Goal: Transaction & Acquisition: Obtain resource

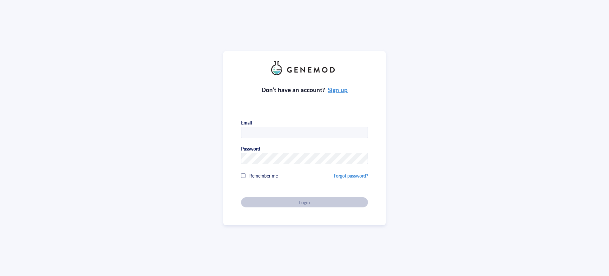
type input "[EMAIL_ADDRESS][DOMAIN_NAME]"
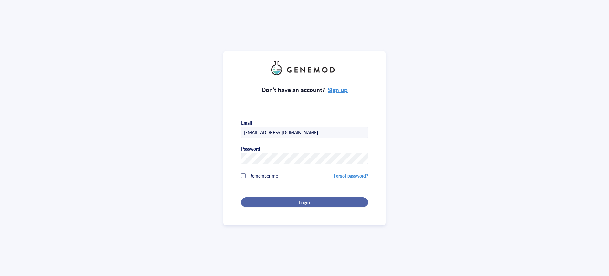
click at [309, 204] on div "Don’t have an account? Sign up Email [EMAIL_ADDRESS][DOMAIN_NAME] Password Reme…" at bounding box center [304, 141] width 127 height 132
click at [303, 204] on button "Login" at bounding box center [304, 202] width 127 height 10
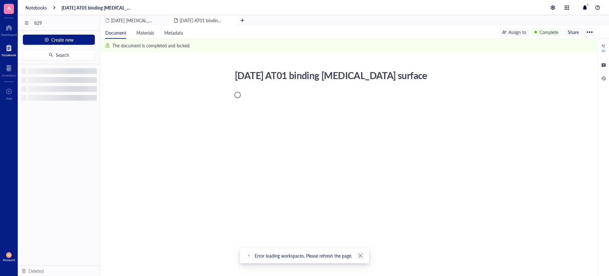
drag, startPoint x: 362, startPoint y: 255, endPoint x: 357, endPoint y: 250, distance: 7.4
click at [363, 255] on link "Close" at bounding box center [360, 255] width 7 height 7
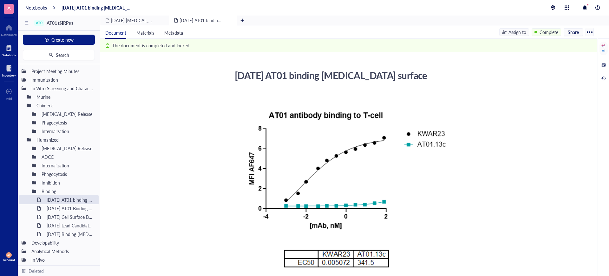
drag, startPoint x: 7, startPoint y: 50, endPoint x: 10, endPoint y: 69, distance: 18.8
click at [8, 50] on div at bounding box center [9, 48] width 15 height 10
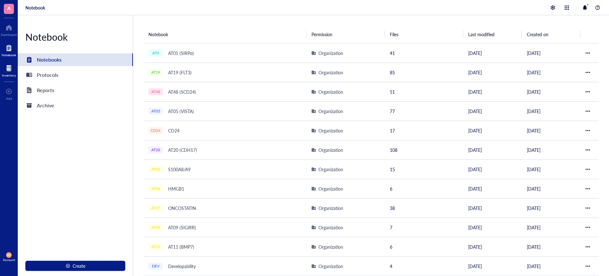
click at [9, 69] on div at bounding box center [9, 68] width 14 height 10
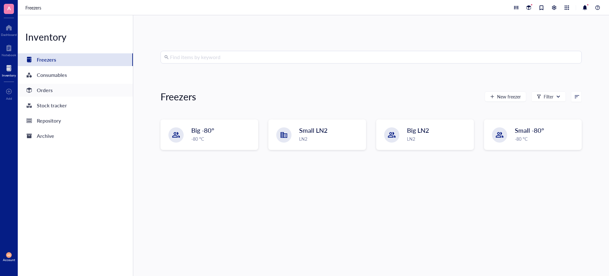
click at [54, 89] on div "Orders" at bounding box center [75, 90] width 115 height 13
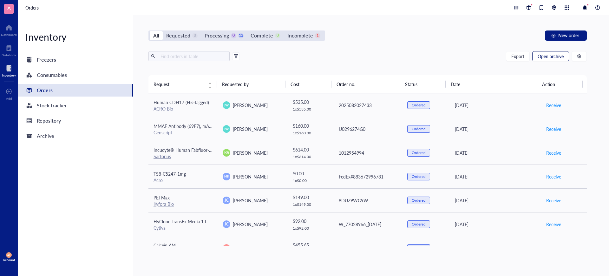
click at [548, 56] on span "Open archive" at bounding box center [550, 56] width 26 height 5
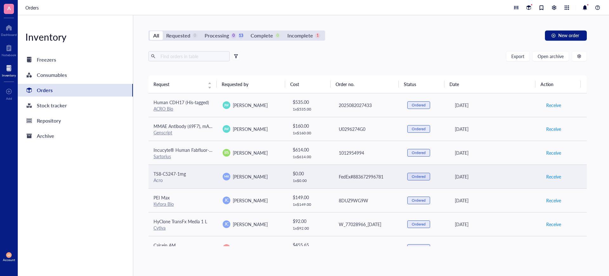
scroll to position [40, 0]
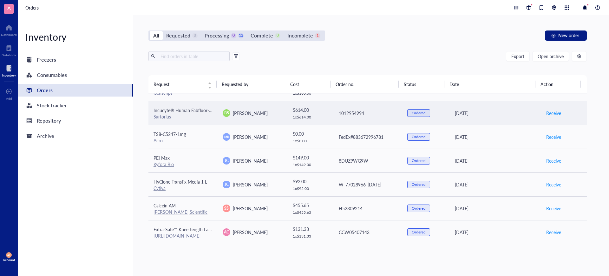
click at [169, 112] on span "Incucyte® Human Fabfluor-pH Antibody Labeling Dye for Antibody Internalization" at bounding box center [234, 110] width 162 height 6
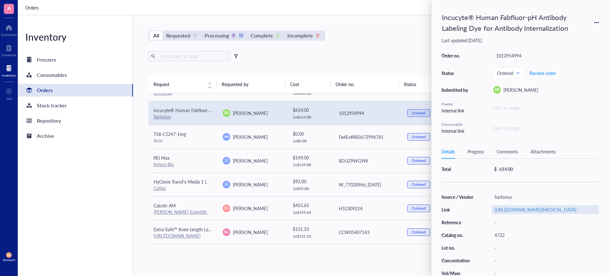
drag, startPoint x: 561, startPoint y: 230, endPoint x: 492, endPoint y: 208, distance: 72.1
click at [490, 208] on div "Source / Vendor [MEDICAL_DATA] Link [URL][DOMAIN_NAME][MEDICAL_DATA] Reference …" at bounding box center [519, 241] width 157 height 98
copy link "[URL][DOMAIN_NAME][MEDICAL_DATA]"
click at [398, 45] on div "All Requested 0 Processing 0 13 Complete 0 Incomplete 1 New order Export Open a…" at bounding box center [367, 145] width 469 height 260
